Goal: Task Accomplishment & Management: Manage account settings

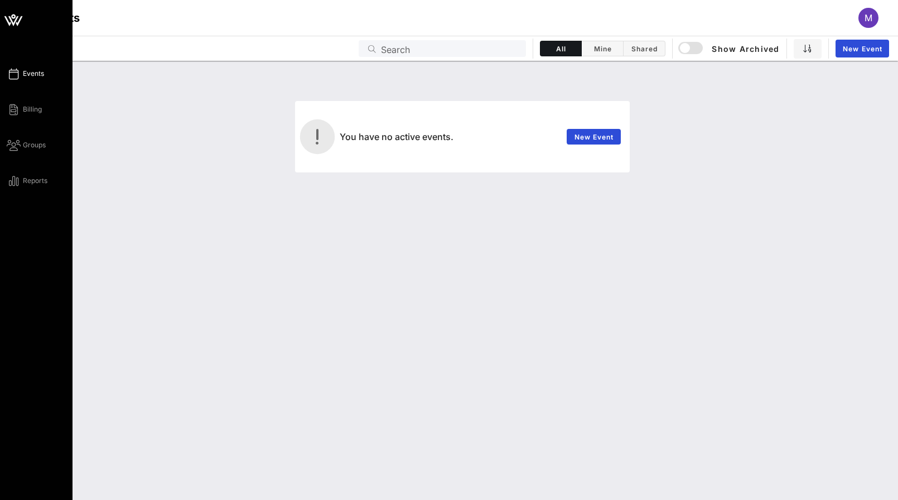
click at [26, 71] on span "Events" at bounding box center [33, 74] width 21 height 10
click at [36, 111] on span "Billing" at bounding box center [32, 109] width 19 height 10
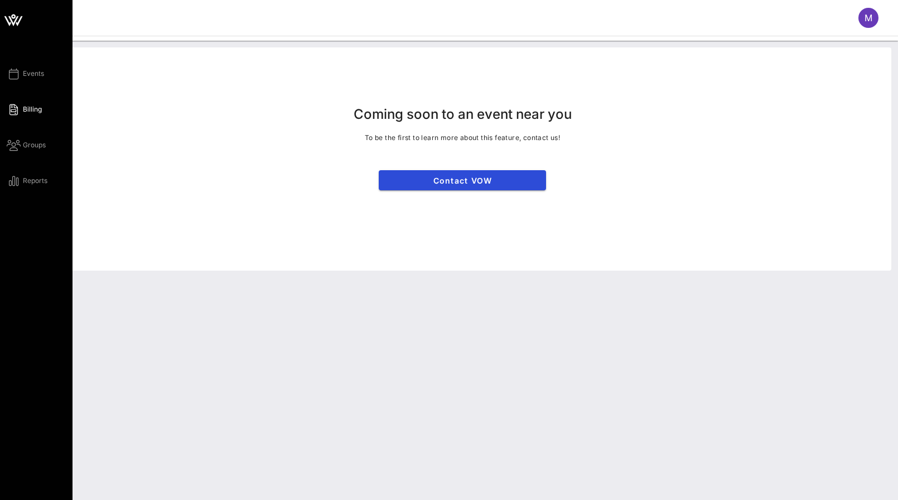
click at [8, 17] on icon at bounding box center [13, 20] width 27 height 27
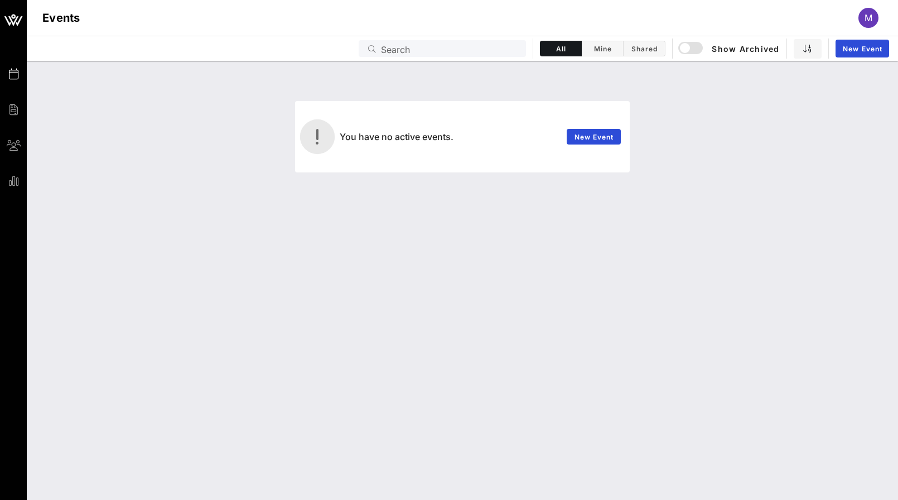
click at [871, 17] on span "M" at bounding box center [869, 17] width 8 height 11
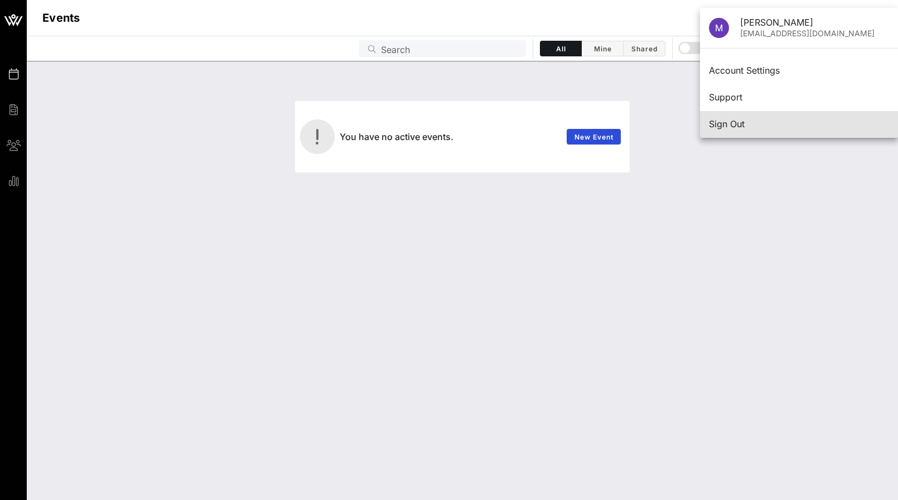
click at [724, 122] on div "Sign Out" at bounding box center [799, 124] width 180 height 11
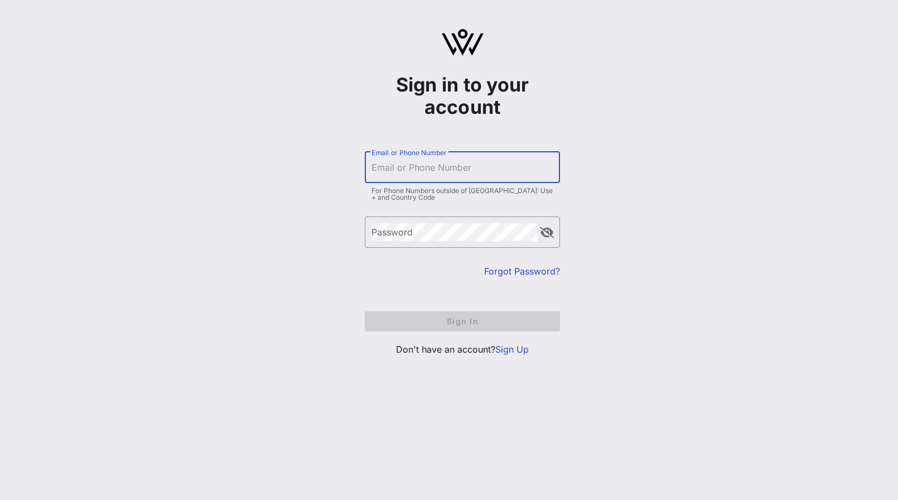
click at [444, 163] on input "Email or Phone Number" at bounding box center [463, 167] width 182 height 18
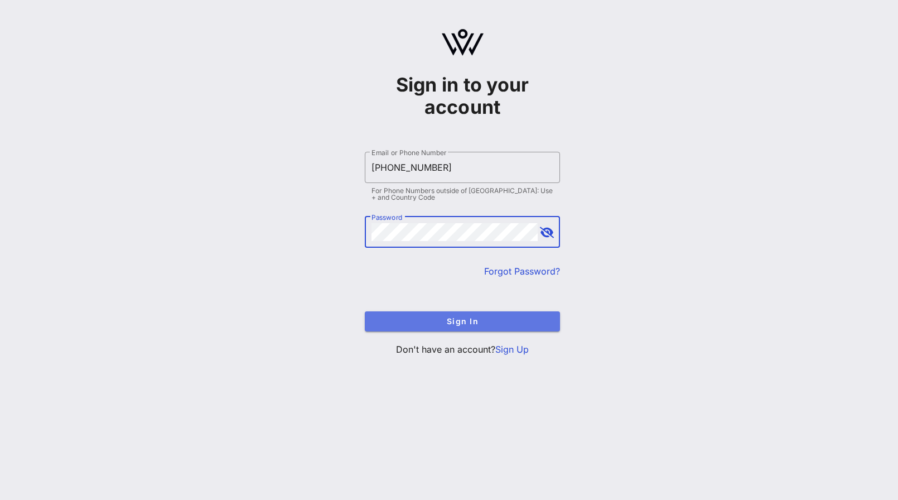
click at [497, 322] on span "Sign In" at bounding box center [462, 320] width 177 height 9
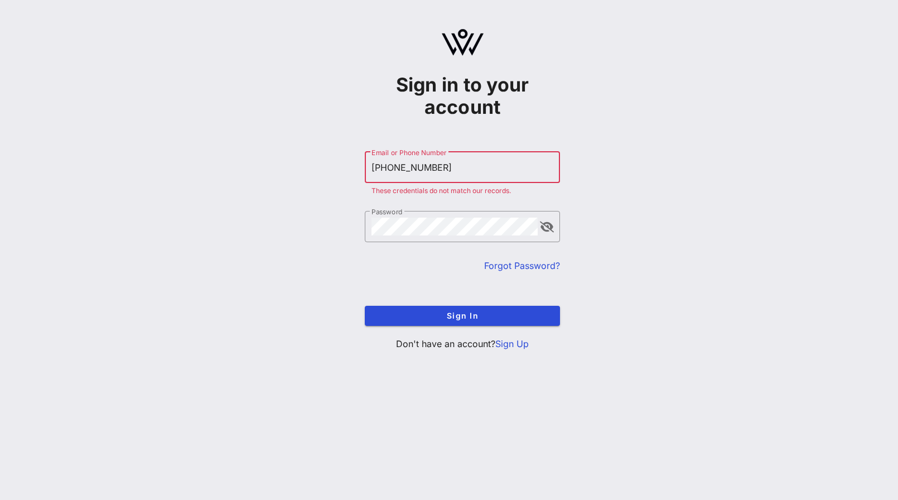
drag, startPoint x: 451, startPoint y: 167, endPoint x: 317, endPoint y: 161, distance: 134.6
click at [317, 161] on div "Sign in to your account ​ Email or Phone Number +17733604251 These credentials …" at bounding box center [462, 194] width 871 height 388
type input "[EMAIL_ADDRESS][DOMAIN_NAME]"
click at [365, 306] on button "Sign In" at bounding box center [462, 316] width 195 height 20
drag, startPoint x: 517, startPoint y: 265, endPoint x: 513, endPoint y: 272, distance: 7.5
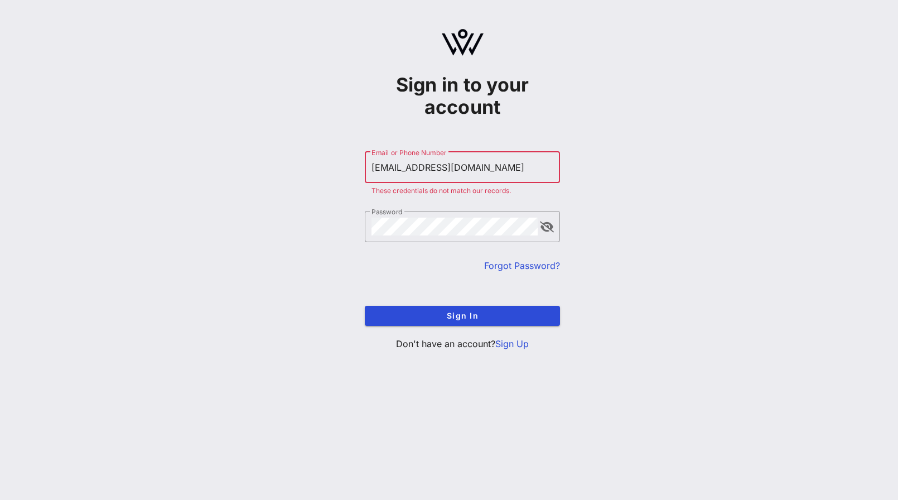
click at [515, 265] on link "Forgot Password?" at bounding box center [522, 265] width 76 height 11
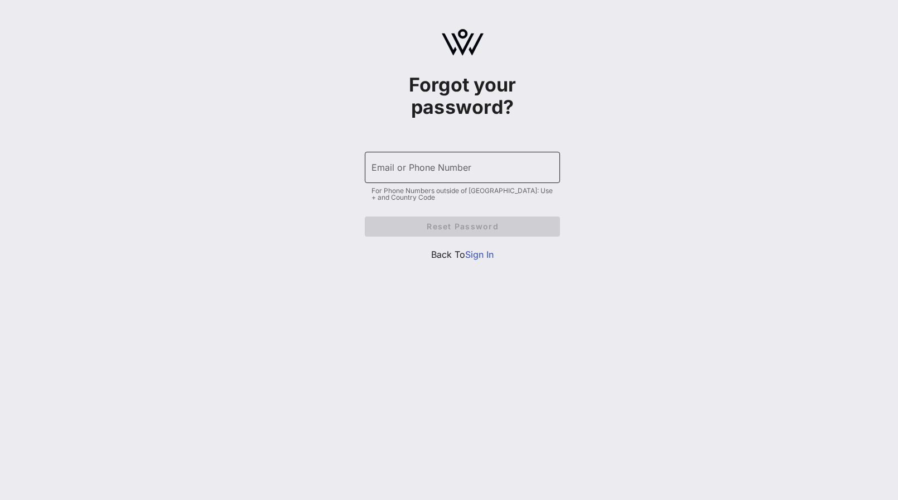
click at [405, 155] on div "Email or Phone Number" at bounding box center [463, 167] width 182 height 31
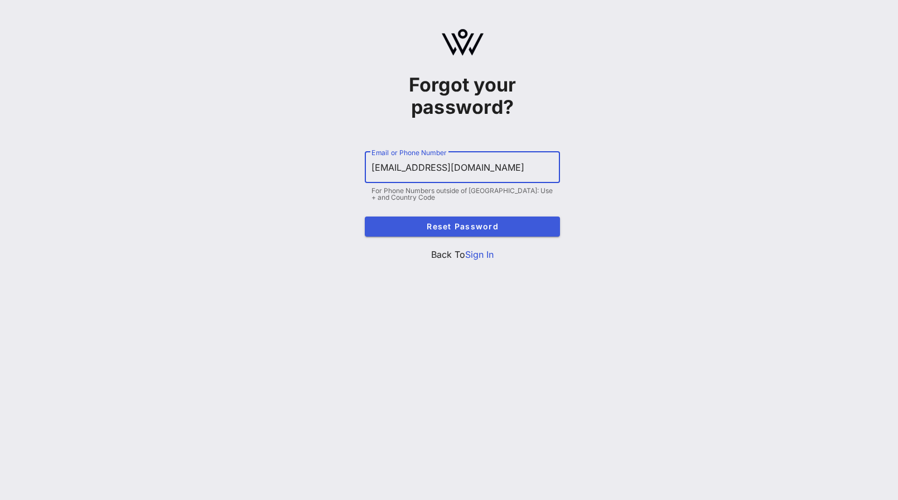
type input "[EMAIL_ADDRESS][DOMAIN_NAME]"
click at [530, 226] on span "Reset Password" at bounding box center [462, 225] width 177 height 9
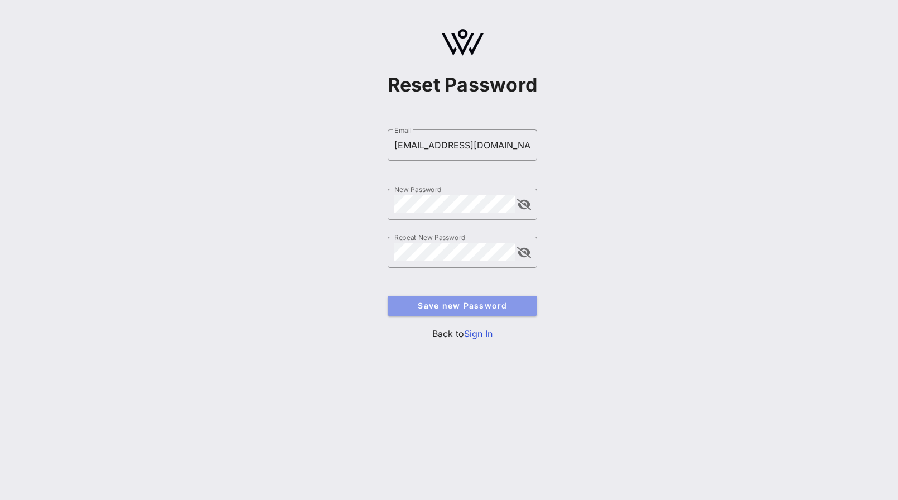
click at [466, 308] on span "Save new Password" at bounding box center [463, 305] width 132 height 9
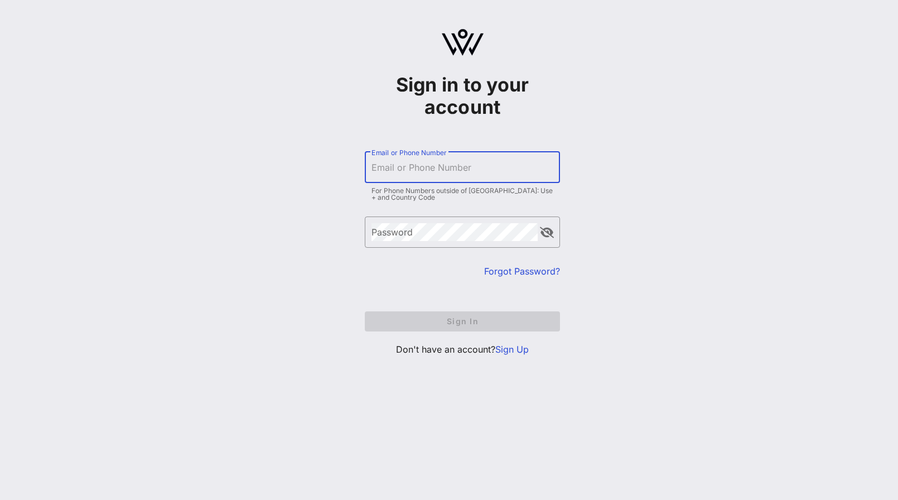
click at [425, 171] on input "Email or Phone Number" at bounding box center [463, 167] width 182 height 18
type input "[EMAIL_ADDRESS][DOMAIN_NAME]"
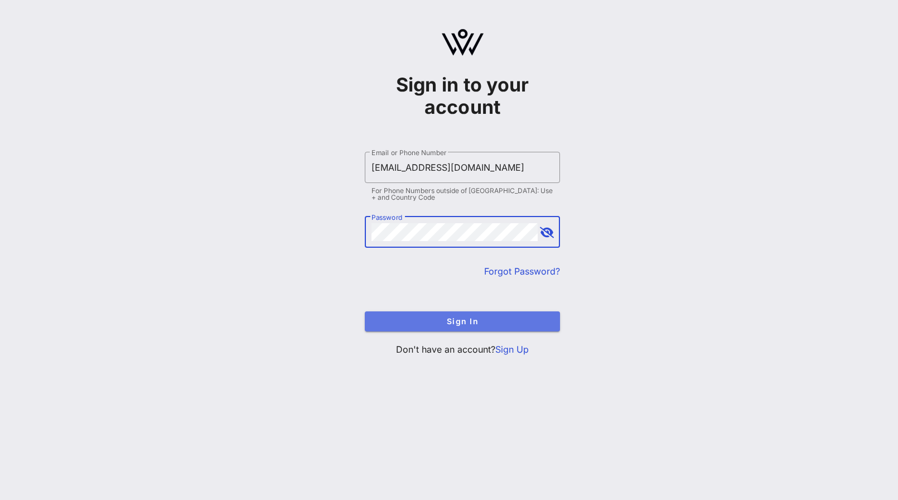
click at [502, 319] on span "Sign In" at bounding box center [462, 320] width 177 height 9
